Goal: Task Accomplishment & Management: Manage account settings

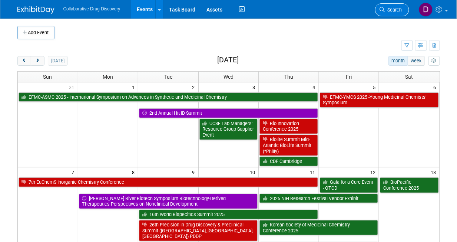
click at [391, 9] on span "Search" at bounding box center [393, 10] width 17 height 6
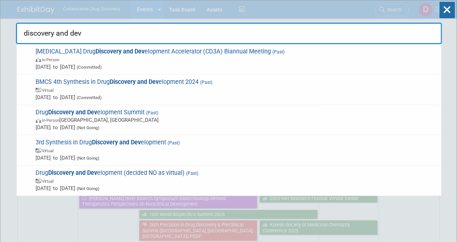
type input "discovery and dev"
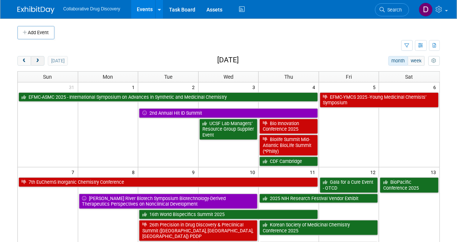
click at [41, 62] on button "next" at bounding box center [38, 61] width 14 height 10
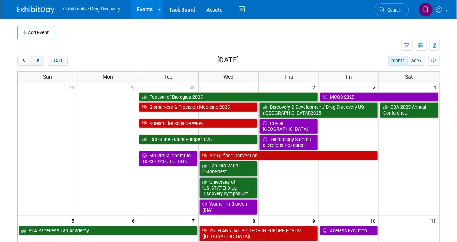
click at [40, 62] on button "next" at bounding box center [38, 61] width 14 height 10
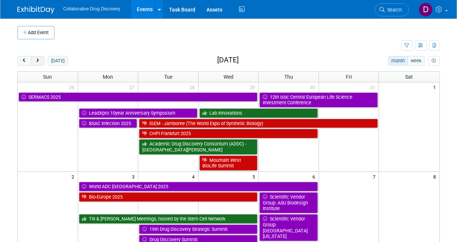
click at [32, 61] on button "next" at bounding box center [38, 61] width 14 height 10
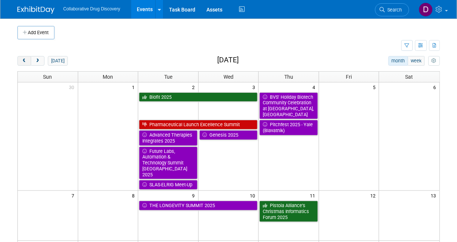
click at [28, 59] on button "prev" at bounding box center [24, 61] width 14 height 10
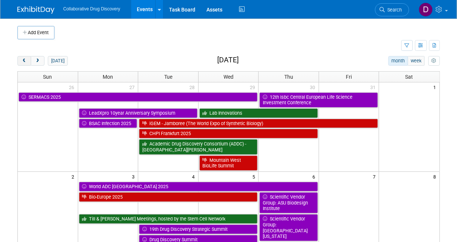
click at [28, 59] on button "prev" at bounding box center [24, 61] width 14 height 10
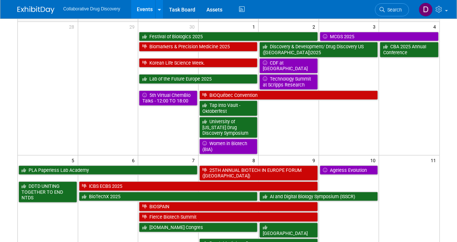
scroll to position [40, 0]
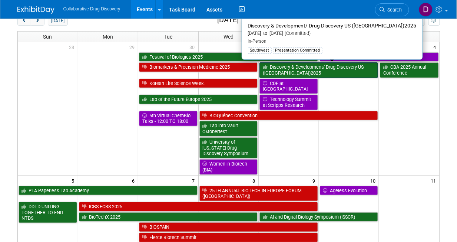
click at [318, 72] on link "Discovery & Development/ Drug Discovery US ([GEOGRAPHIC_DATA])2025" at bounding box center [319, 69] width 119 height 15
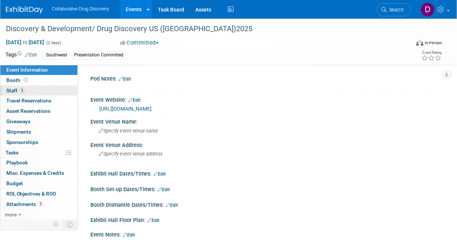
click at [24, 88] on span "Staff 5" at bounding box center [15, 91] width 19 height 6
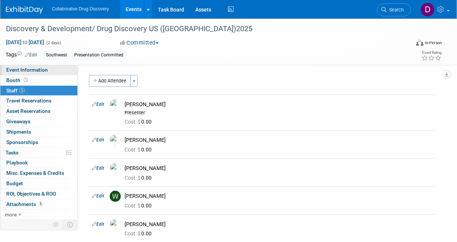
click at [37, 72] on span "Event Information" at bounding box center [27, 70] width 42 height 6
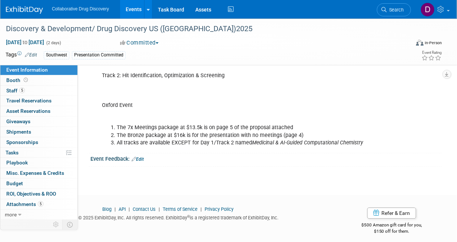
scroll to position [313, 0]
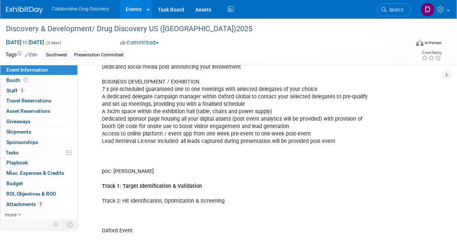
click at [166, 183] on b "Track 1: Target Identification & Validation" at bounding box center [152, 186] width 100 height 6
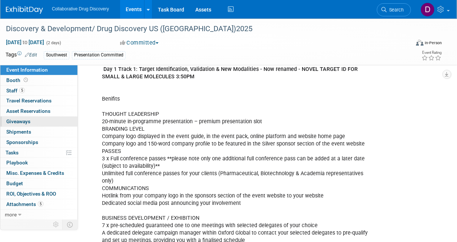
scroll to position [42, 0]
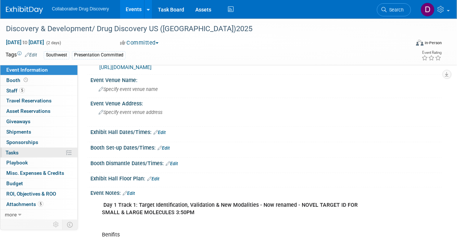
click at [23, 153] on link "0% Tasks 0%" at bounding box center [38, 153] width 77 height 10
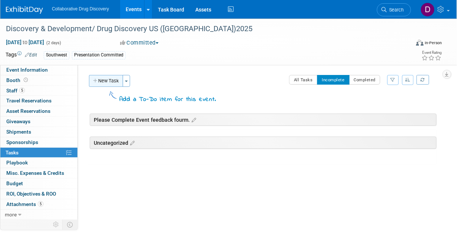
click at [107, 83] on button "New Task" at bounding box center [106, 81] width 34 height 12
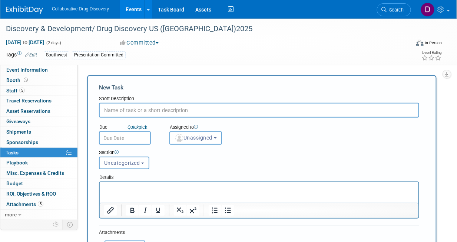
click at [114, 110] on input "text" at bounding box center [259, 110] width 320 height 15
paste input "NOVEL TARGET ID FOR SMALL & LARGE MOLECULES"
drag, startPoint x: 157, startPoint y: 109, endPoint x: -54, endPoint y: 107, distance: 210.7
click at [0, 107] on html "Collaborative Drug Discovery Events Add Event Bulk Upload Events Shareable Even…" at bounding box center [228, 121] width 457 height 242
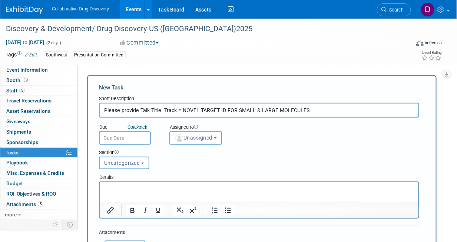
click at [119, 110] on input "Please provide Talk Title. Track = NOVEL TARGET ID FOR SMALL & LARGE MOLECULES" at bounding box center [259, 110] width 320 height 15
type input "Please provide Talk Title. Track = NOVEL TARGET ID FOR SMALL & LARGE MOLECULES"
click at [121, 146] on div "Section Uncategorized Please Complete Event feedback fourm. Uncategorized Uncat…" at bounding box center [245, 158] width 304 height 26
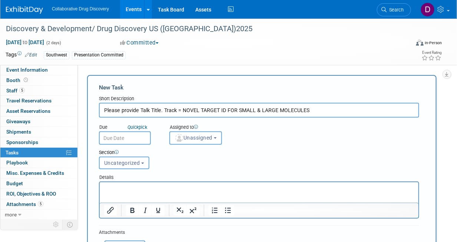
click at [121, 142] on input "text" at bounding box center [125, 137] width 52 height 13
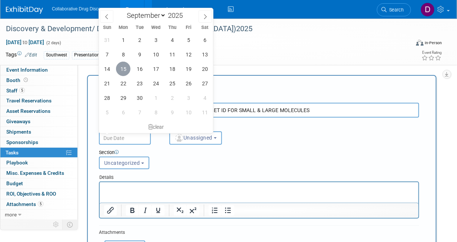
click at [125, 72] on span "15" at bounding box center [123, 69] width 14 height 14
type input "Sep 15, 2025"
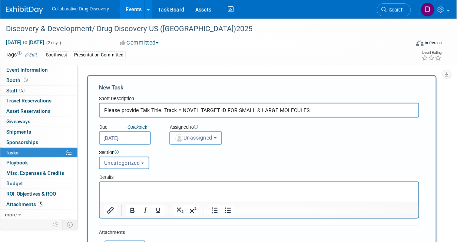
click at [191, 141] on button "Unassigned" at bounding box center [195, 137] width 53 height 13
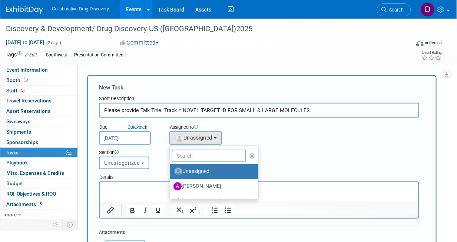
click at [207, 155] on input "text" at bounding box center [209, 155] width 74 height 13
type input "James"
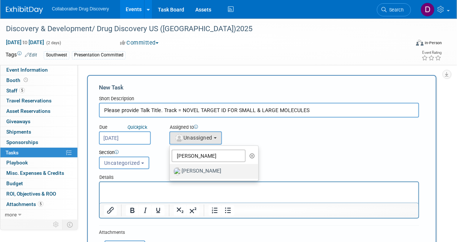
click at [211, 170] on label "[PERSON_NAME]" at bounding box center [213, 171] width 78 height 12
click at [171, 170] on input "[PERSON_NAME]" at bounding box center [168, 170] width 5 height 5
select select "de387722-4f23-4ea9-91fe-d2313076a69c"
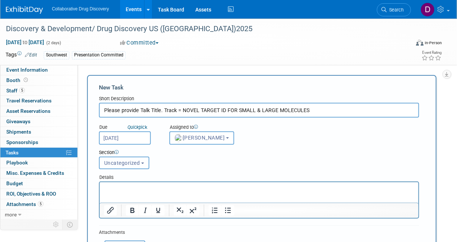
click at [124, 164] on span "Uncategorized" at bounding box center [122, 163] width 36 height 6
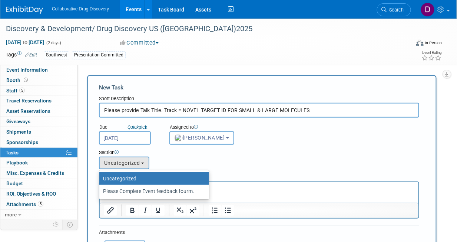
click at [186, 160] on div "Section Uncategorized Please Complete Event feedback fourm. Uncategorized Uncat…" at bounding box center [245, 158] width 304 height 26
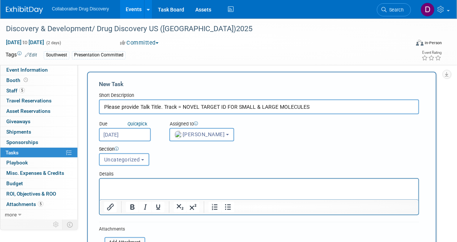
scroll to position [34, 0]
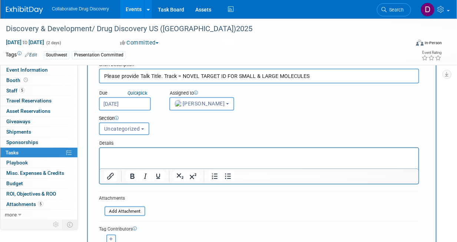
click at [174, 156] on p "Rich Text Area. Press ALT-0 for help." at bounding box center [259, 154] width 310 height 7
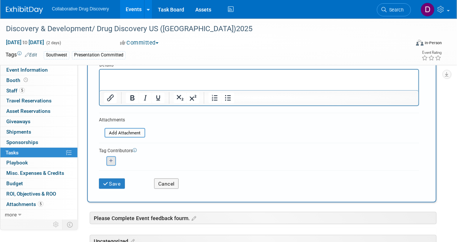
click at [114, 161] on button "button" at bounding box center [111, 161] width 10 height 10
select select
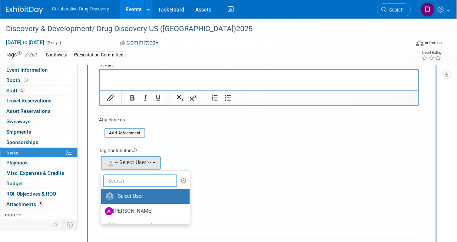
click at [129, 183] on input "text" at bounding box center [140, 180] width 74 height 13
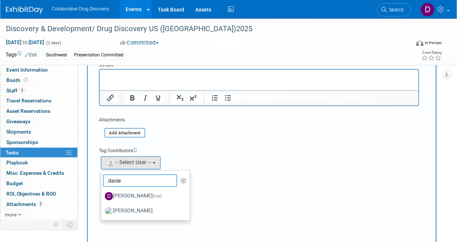
type input "danie"
click at [127, 198] on label "Daniel Castro (me)" at bounding box center [144, 196] width 78 height 12
click at [102, 198] on input "Daniel Castro (me)" at bounding box center [100, 195] width 5 height 5
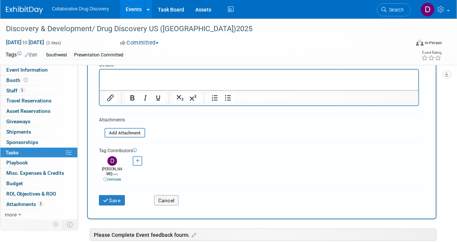
click at [232, 157] on div "Abe remove Amanda remove" at bounding box center [259, 168] width 320 height 28
click at [115, 195] on button "Save" at bounding box center [112, 200] width 26 height 10
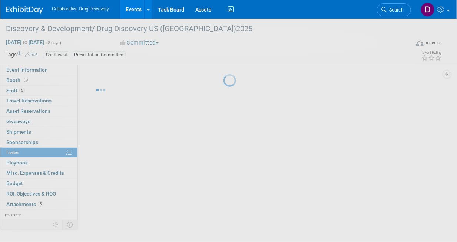
scroll to position [0, 0]
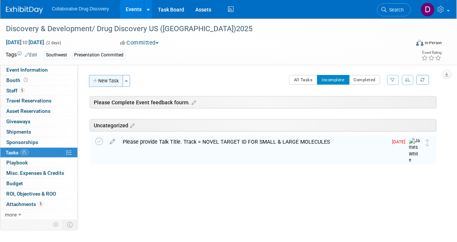
click at [114, 83] on button "New Task" at bounding box center [106, 81] width 34 height 12
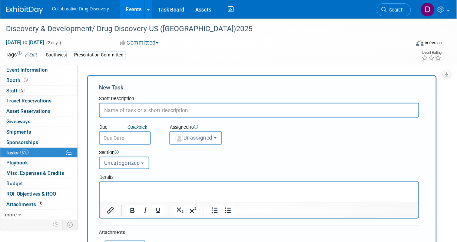
click at [137, 112] on input "text" at bounding box center [259, 110] width 320 height 15
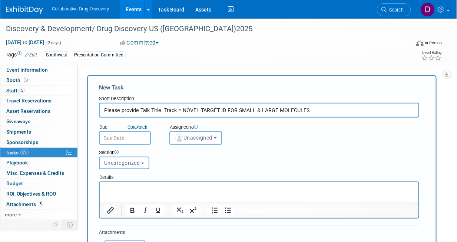
drag, startPoint x: 160, startPoint y: 111, endPoint x: 141, endPoint y: 112, distance: 19.3
click at [141, 112] on input "Please provide Talk Title. Track = NOVEL TARGET ID FOR SMALL & LARGE MOLECULES" at bounding box center [259, 110] width 320 height 15
paste input "Presentation Synopsis (max. 250 char)"
type input "Please provide Presentation Synopsis (max. 250 char). Track = NOVEL TARGET ID F…"
click at [135, 136] on input "text" at bounding box center [125, 137] width 52 height 13
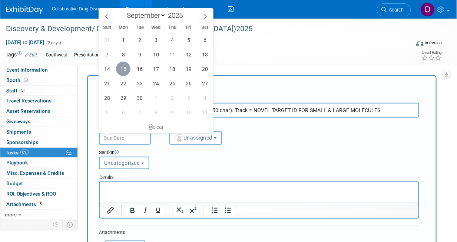
click at [125, 68] on span "15" at bounding box center [123, 69] width 14 height 14
type input "Sep 15, 2025"
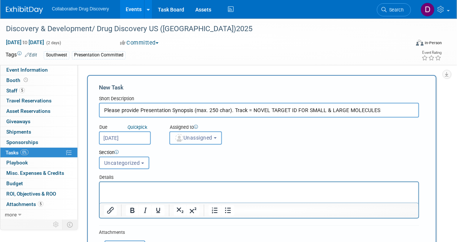
click at [212, 132] on button "Unassigned" at bounding box center [195, 137] width 53 height 13
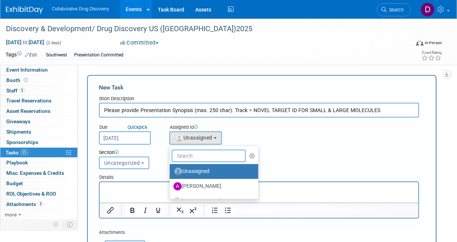
click at [206, 154] on input "text" at bounding box center [209, 155] width 74 height 13
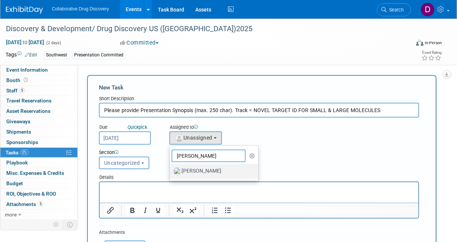
type input "James"
click at [204, 171] on label "[PERSON_NAME]" at bounding box center [213, 171] width 78 height 12
click at [171, 171] on input "[PERSON_NAME]" at bounding box center [168, 170] width 5 height 5
select select "de387722-4f23-4ea9-91fe-d2313076a69c"
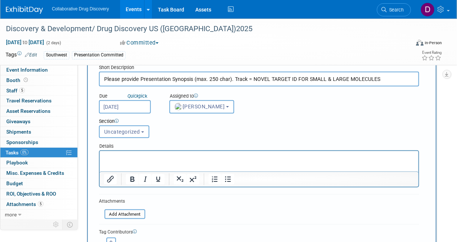
scroll to position [89, 0]
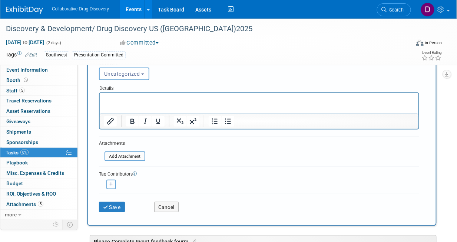
click at [112, 184] on icon "button" at bounding box center [111, 184] width 4 height 4
select select
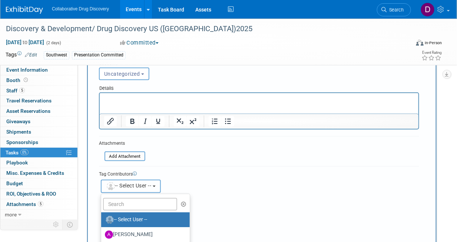
click at [128, 185] on span "-- Select User --" at bounding box center [129, 185] width 46 height 6
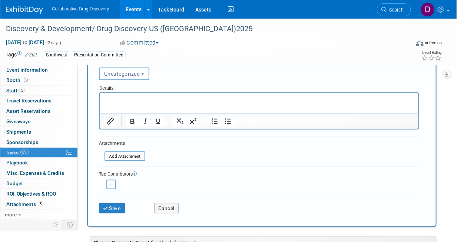
click at [109, 184] on icon "button" at bounding box center [111, 184] width 4 height 4
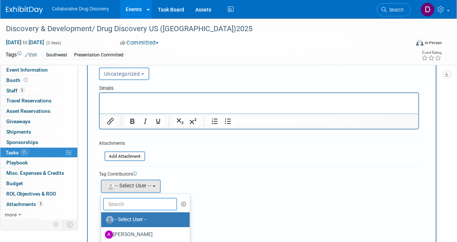
click at [126, 204] on input "text" at bounding box center [140, 204] width 74 height 13
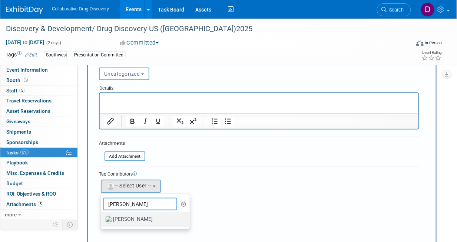
type input "JAmes"
click at [132, 216] on label "[PERSON_NAME]" at bounding box center [144, 220] width 78 height 12
click at [102, 216] on input "[PERSON_NAME]" at bounding box center [100, 218] width 5 height 5
select select "de387722-4f23-4ea9-91fe-d2313076a69c"
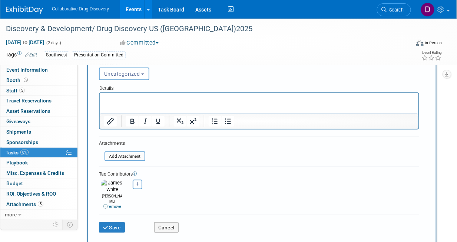
click at [117, 204] on link "remove" at bounding box center [112, 206] width 18 height 5
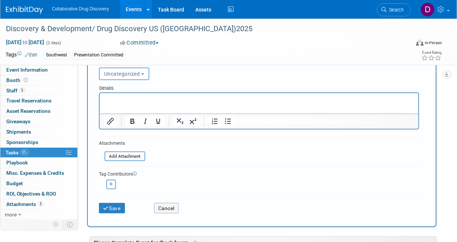
click at [113, 186] on button "button" at bounding box center [111, 185] width 10 height 10
select select
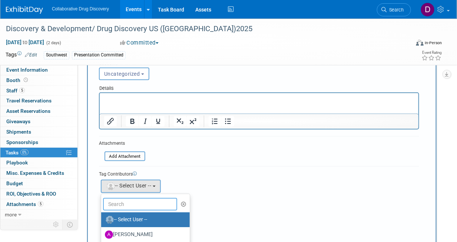
click at [123, 204] on input "text" at bounding box center [140, 204] width 74 height 13
type input "Daniel"
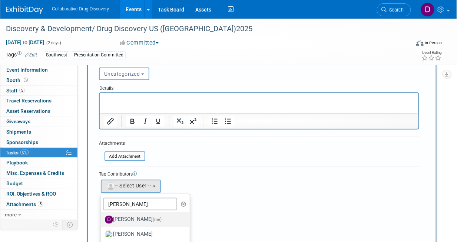
click at [119, 224] on label "Daniel Castro (me)" at bounding box center [144, 220] width 78 height 12
click at [102, 221] on input "Daniel Castro (me)" at bounding box center [100, 218] width 5 height 5
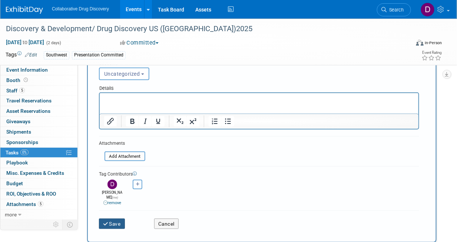
click at [118, 218] on button "Save" at bounding box center [112, 223] width 26 height 10
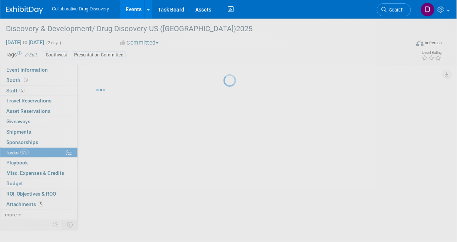
scroll to position [0, 0]
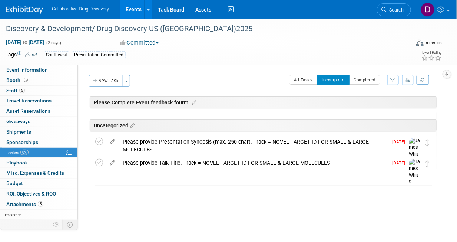
click at [193, 145] on div "Please provide Presentation Synopsis (max. 250 char). Track = NOVEL TARGET ID F…" at bounding box center [253, 145] width 269 height 20
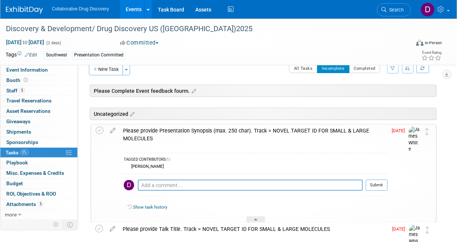
scroll to position [19, 0]
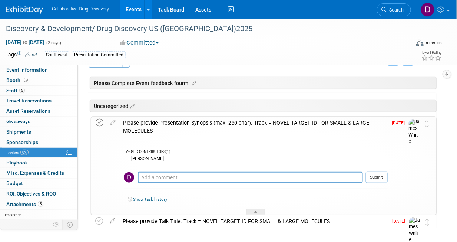
click at [101, 122] on icon at bounding box center [100, 123] width 8 height 8
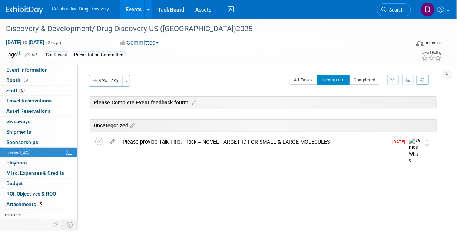
scroll to position [0, 0]
click at [359, 78] on button "Completed" at bounding box center [365, 80] width 32 height 10
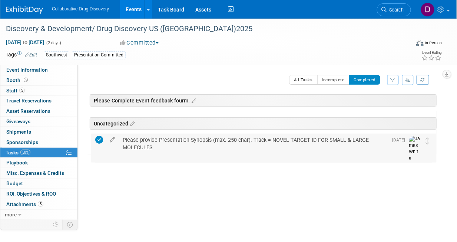
click at [103, 140] on td at bounding box center [100, 148] width 11 height 29
click at [99, 140] on icon at bounding box center [99, 140] width 8 height 8
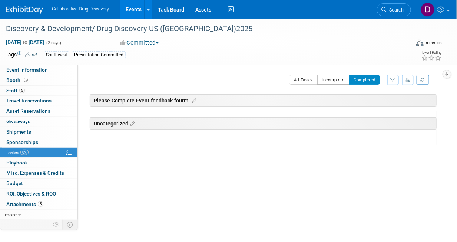
click at [331, 80] on button "Incomplete" at bounding box center [333, 80] width 32 height 10
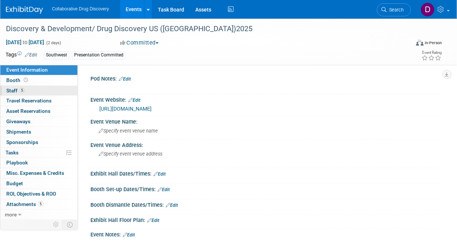
click at [32, 88] on link "5 Staff 5" at bounding box center [38, 91] width 77 height 10
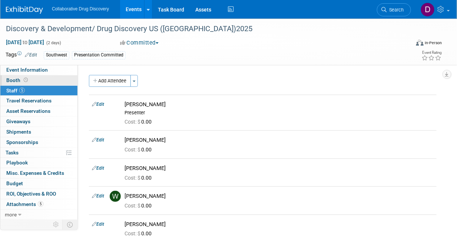
click at [41, 82] on link "Booth" at bounding box center [38, 80] width 77 height 10
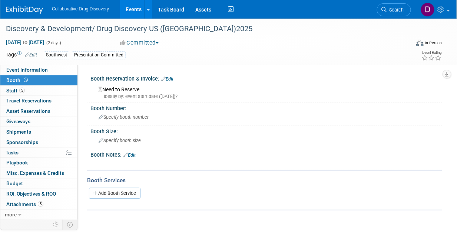
click at [48, 75] on link "Booth" at bounding box center [38, 80] width 77 height 10
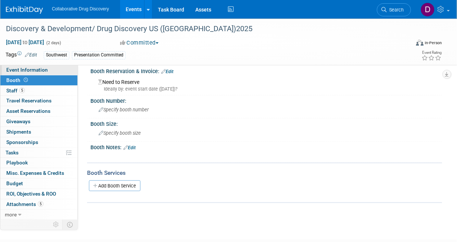
click at [49, 68] on link "Event Information" at bounding box center [38, 70] width 77 height 10
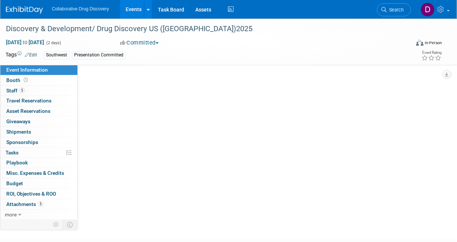
scroll to position [0, 0]
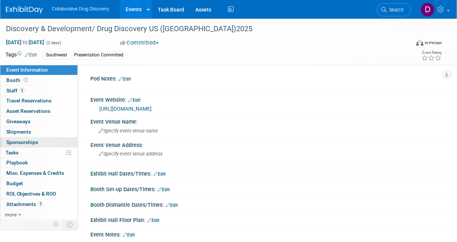
click at [26, 146] on link "0 Sponsorships 0" at bounding box center [38, 142] width 77 height 10
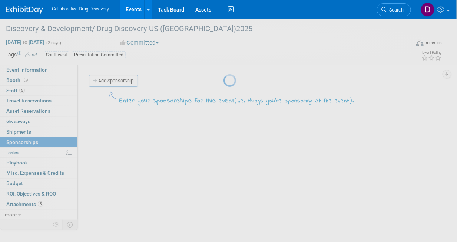
click at [224, 151] on div at bounding box center [229, 121] width 10 height 242
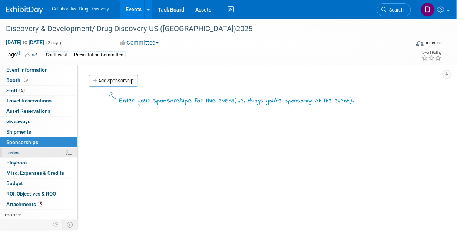
click at [15, 149] on span "Tasks 0%" at bounding box center [12, 152] width 13 height 6
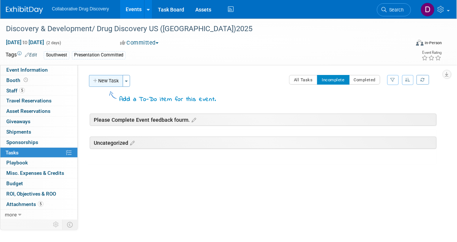
click at [107, 80] on button "New Task" at bounding box center [106, 81] width 34 height 12
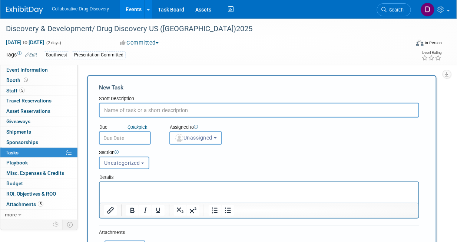
drag, startPoint x: 379, startPoint y: 63, endPoint x: 283, endPoint y: 73, distance: 96.2
click at [379, 63] on div "Discovery & Development/ Drug Discovery US (San Diego)2025 Oct 2, 2025 to Oct 3…" at bounding box center [228, 42] width 457 height 46
click at [149, 107] on input "text" at bounding box center [259, 110] width 320 height 15
paste input "Presentation Title"
type input "Please Provide Presentation Title"
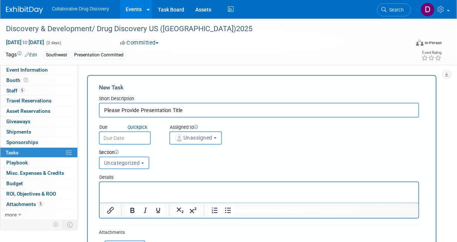
click at [187, 187] on p "Rich Text Area. Press ALT-0 for help." at bounding box center [259, 188] width 310 height 7
click at [79, 69] on div "Pod Notes: Edit X Edit" at bounding box center [260, 142] width 365 height 154
click at [29, 70] on span "Event Information" at bounding box center [27, 70] width 42 height 6
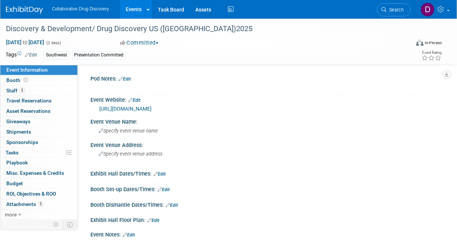
scroll to position [160, 0]
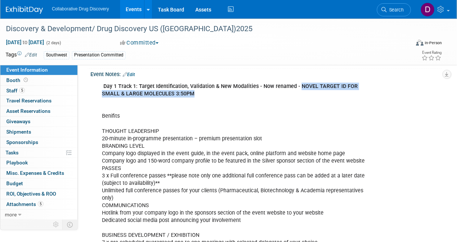
drag, startPoint x: 303, startPoint y: 85, endPoint x: 331, endPoint y: 93, distance: 29.7
drag, startPoint x: 299, startPoint y: 85, endPoint x: 172, endPoint y: 94, distance: 126.4
click at [172, 94] on b "Day 1 Track 1: Target Identification, Validation & New Modalities - Now renamed…" at bounding box center [230, 90] width 256 height 14
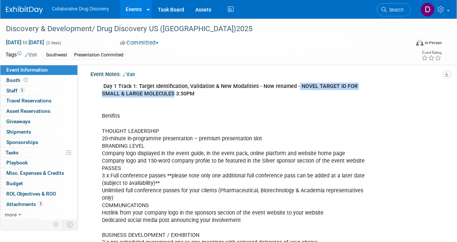
scroll to position [0, 0]
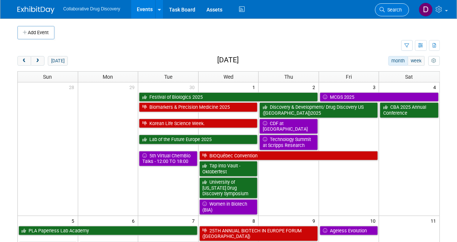
click at [393, 13] on link "Search" at bounding box center [392, 9] width 34 height 13
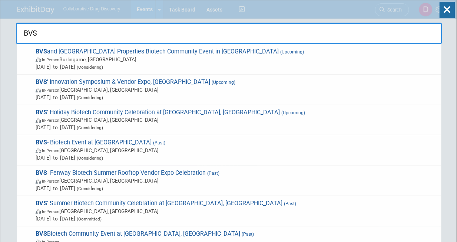
type input "BVS"
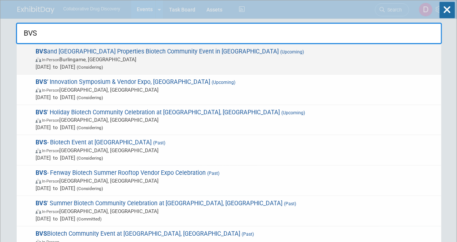
click at [204, 60] on span "In-Person Burlingame, [GEOGRAPHIC_DATA]" at bounding box center [237, 59] width 402 height 7
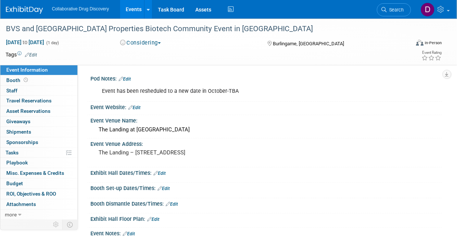
click at [164, 92] on div "Event has been resheduled to a new date in October-TBA" at bounding box center [235, 91] width 276 height 15
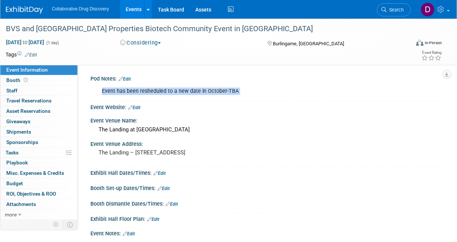
click at [164, 92] on div "Event has been resheduled to a new date in October-TBA" at bounding box center [235, 91] width 276 height 15
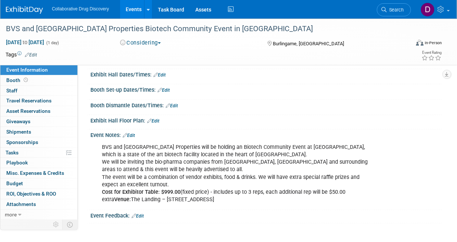
scroll to position [95, 0]
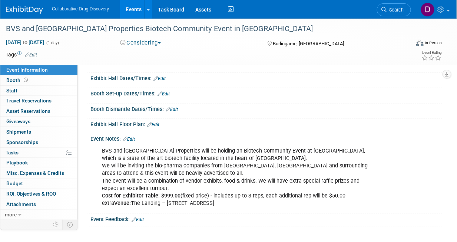
click at [258, 196] on div "BVS and [GEOGRAPHIC_DATA] Properties will be holding an Biotech Community Event…" at bounding box center [235, 177] width 276 height 67
click at [258, 196] on div "BVS and King Street Properties will be holding an Biotech Community Event at Th…" at bounding box center [235, 177] width 276 height 67
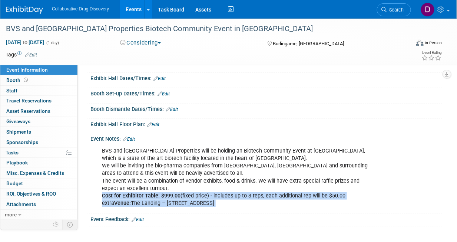
click at [258, 196] on div "BVS and King Street Properties will be holding an Biotech Community Event at Th…" at bounding box center [235, 177] width 276 height 67
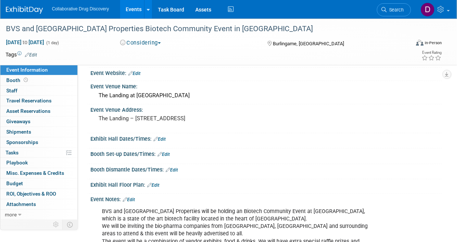
scroll to position [0, 0]
